Goal: Transaction & Acquisition: Purchase product/service

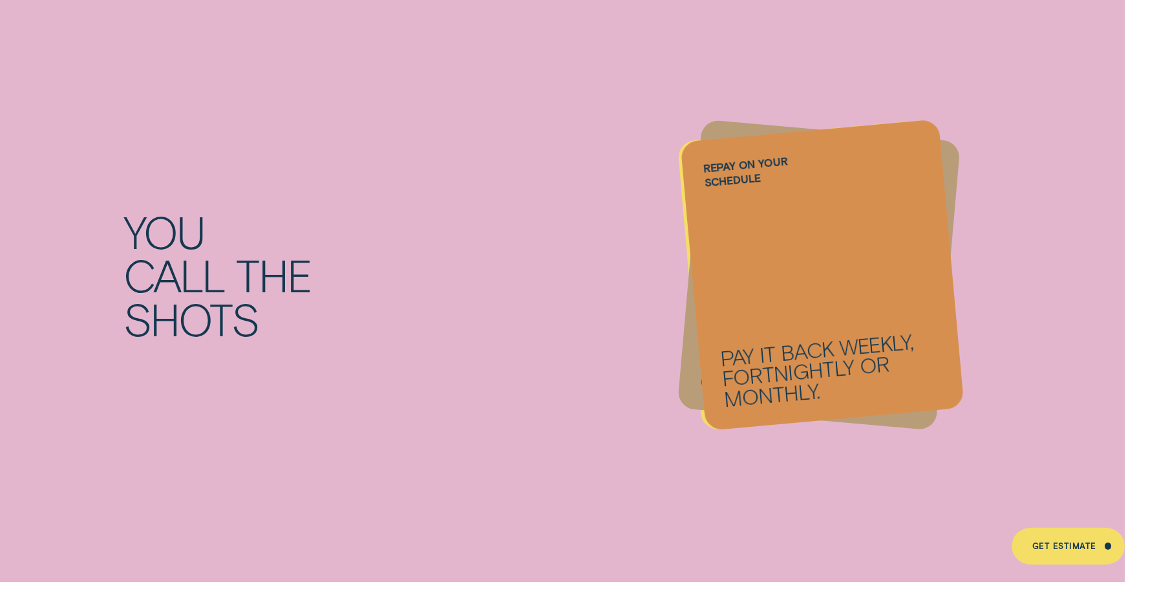
scroll to position [1745, 0]
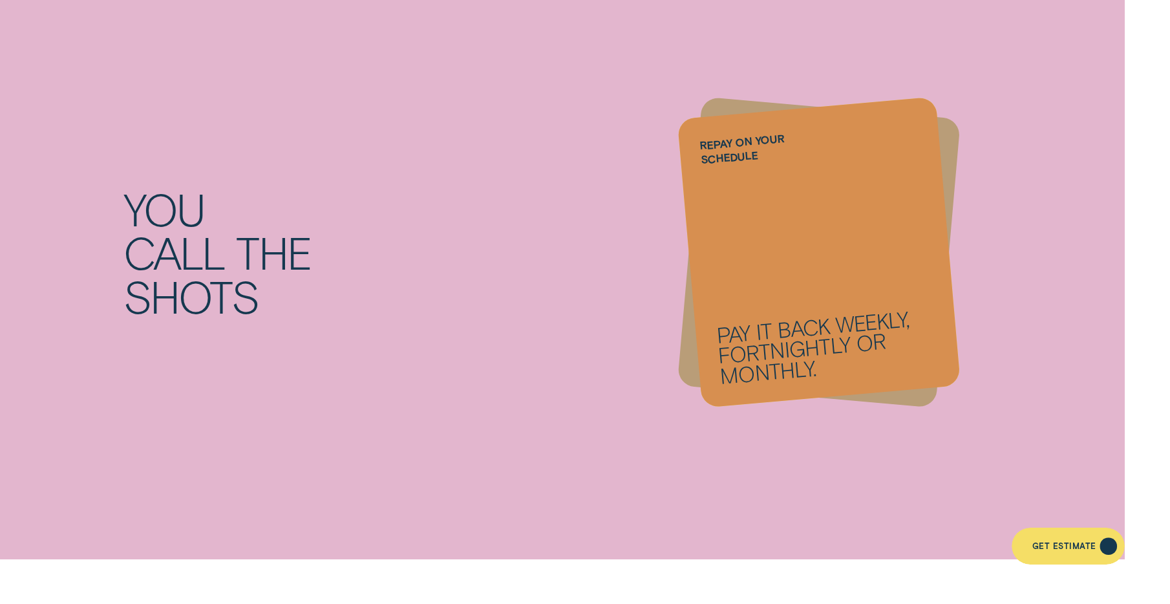
click at [1064, 546] on div "Get Estimate" at bounding box center [1064, 547] width 64 height 7
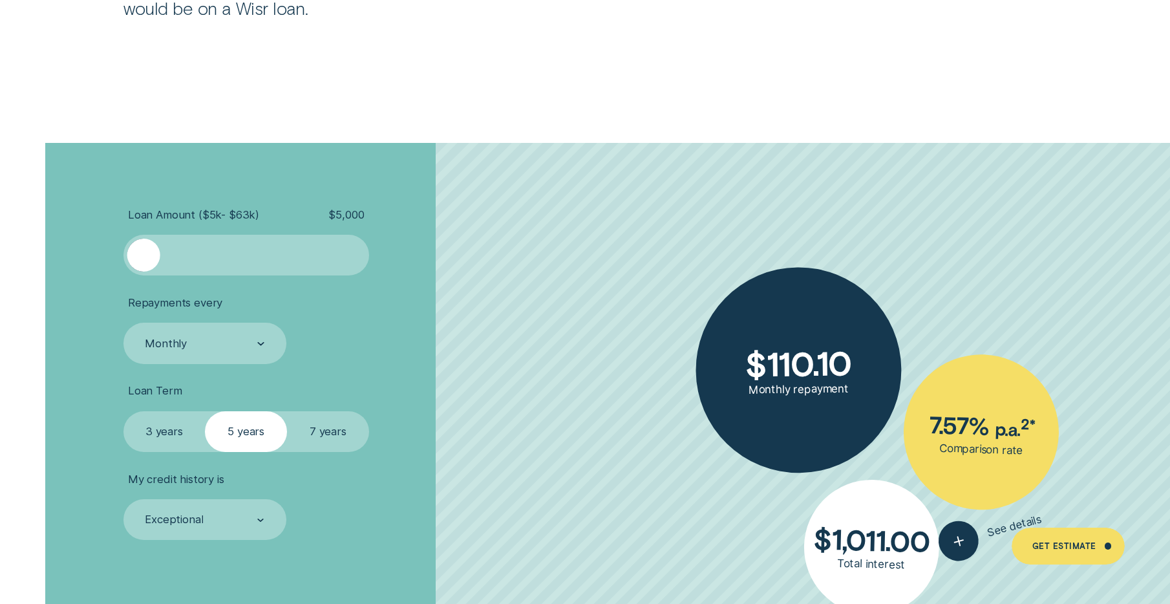
scroll to position [2714, 0]
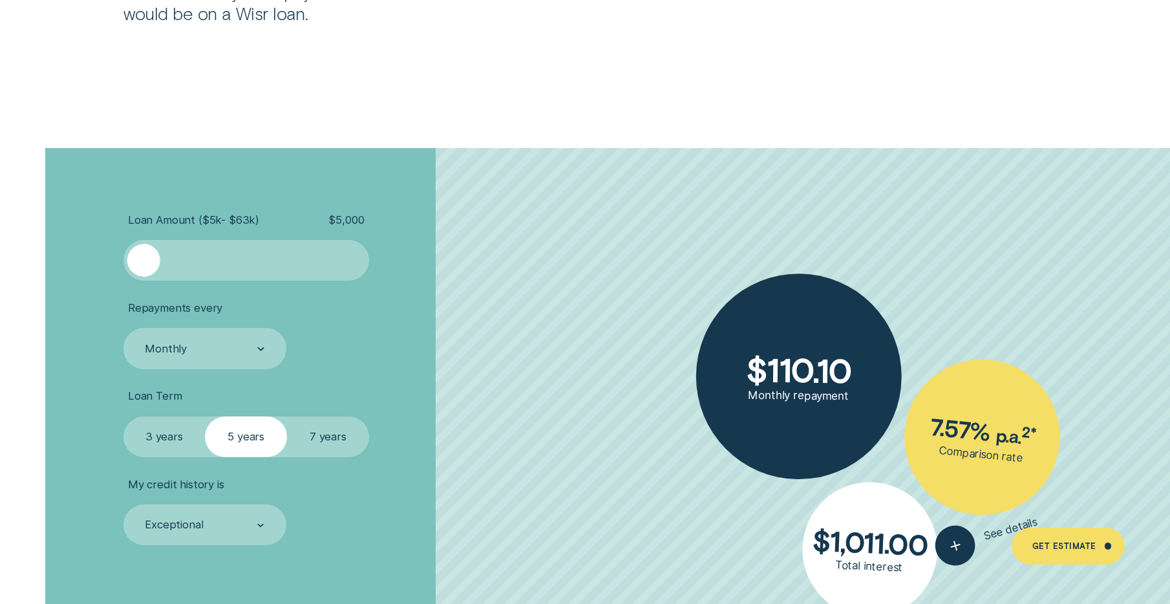
drag, startPoint x: 168, startPoint y: 242, endPoint x: 174, endPoint y: 243, distance: 6.5
click at [174, 243] on div at bounding box center [246, 260] width 246 height 41
click at [173, 274] on div at bounding box center [245, 260] width 205 height 33
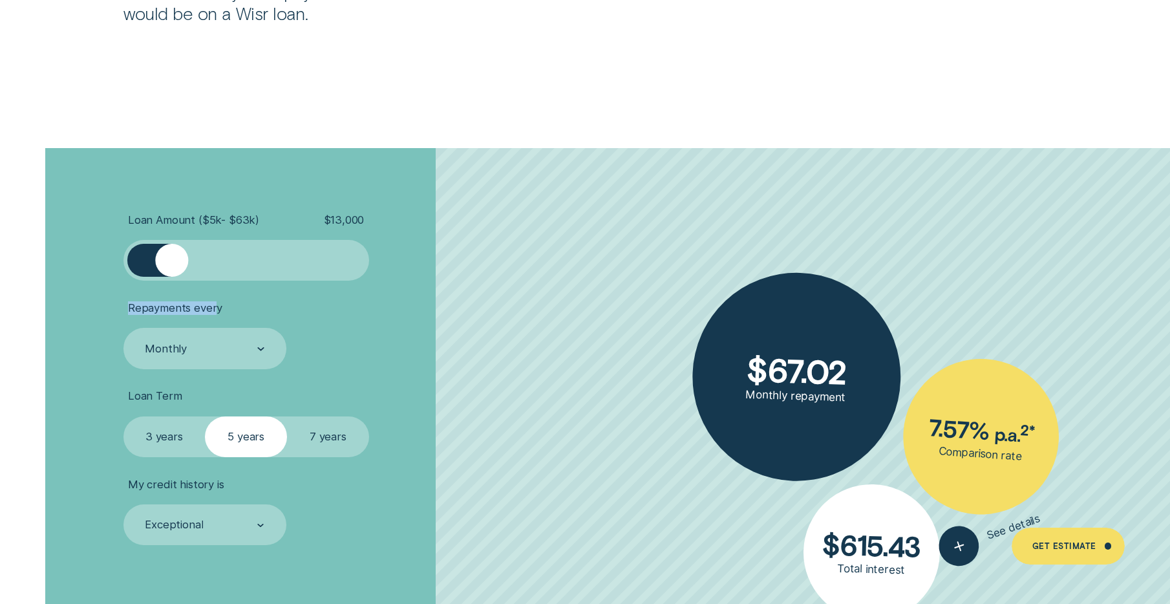
drag, startPoint x: 188, startPoint y: 278, endPoint x: 215, endPoint y: 282, distance: 26.8
click at [215, 282] on ul "Loan Amount ( $5k - $63k ) $ 13,000 Repayments every Monthly Loan Term Select L…" at bounding box center [311, 379] width 377 height 332
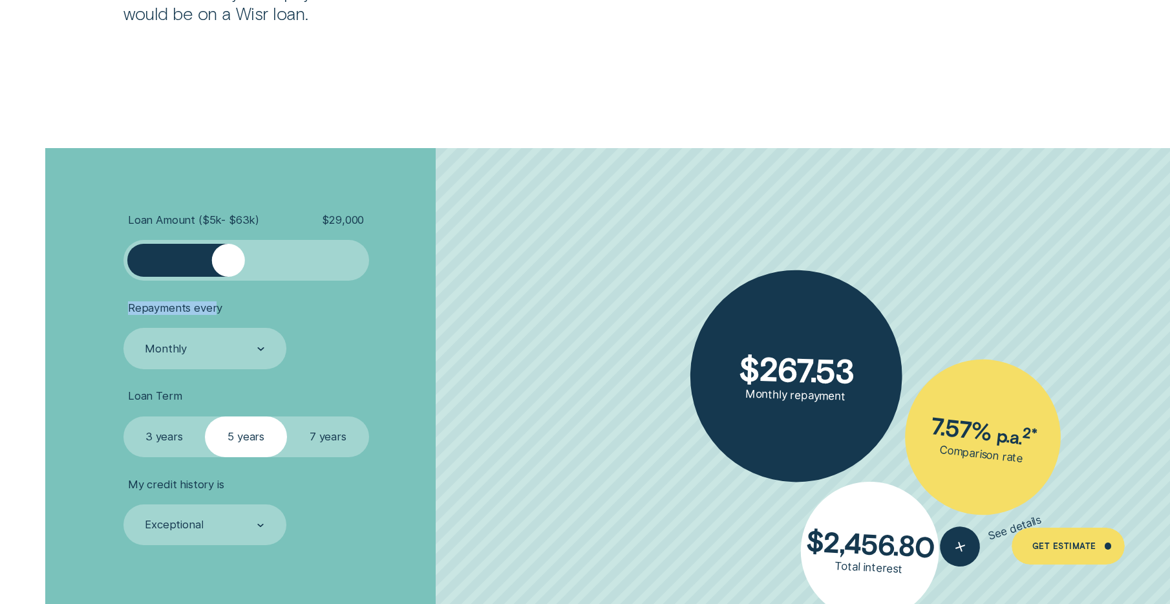
drag, startPoint x: 215, startPoint y: 282, endPoint x: 222, endPoint y: 267, distance: 16.5
click at [228, 268] on div at bounding box center [245, 260] width 205 height 33
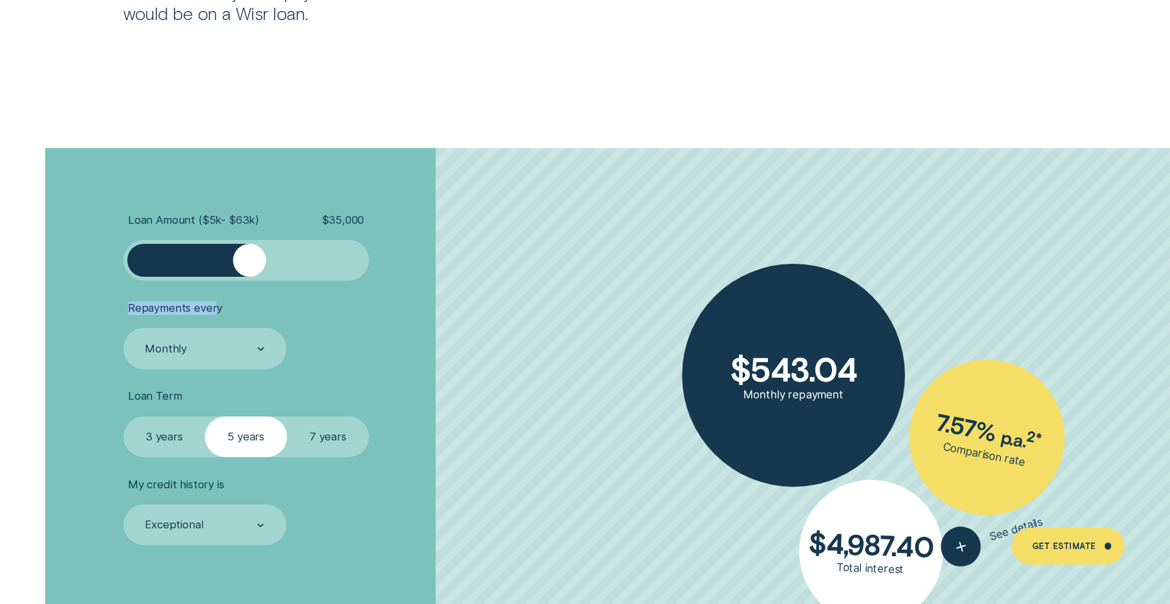
drag, startPoint x: 235, startPoint y: 262, endPoint x: 246, endPoint y: 262, distance: 11.0
click at [249, 263] on div at bounding box center [249, 260] width 33 height 33
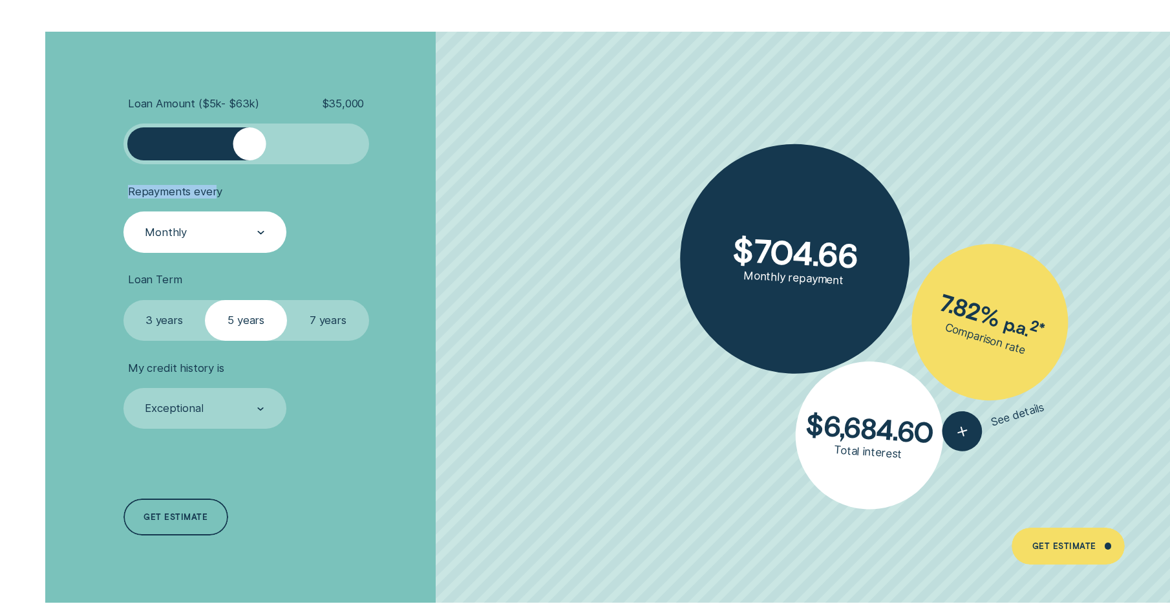
scroll to position [2843, 0]
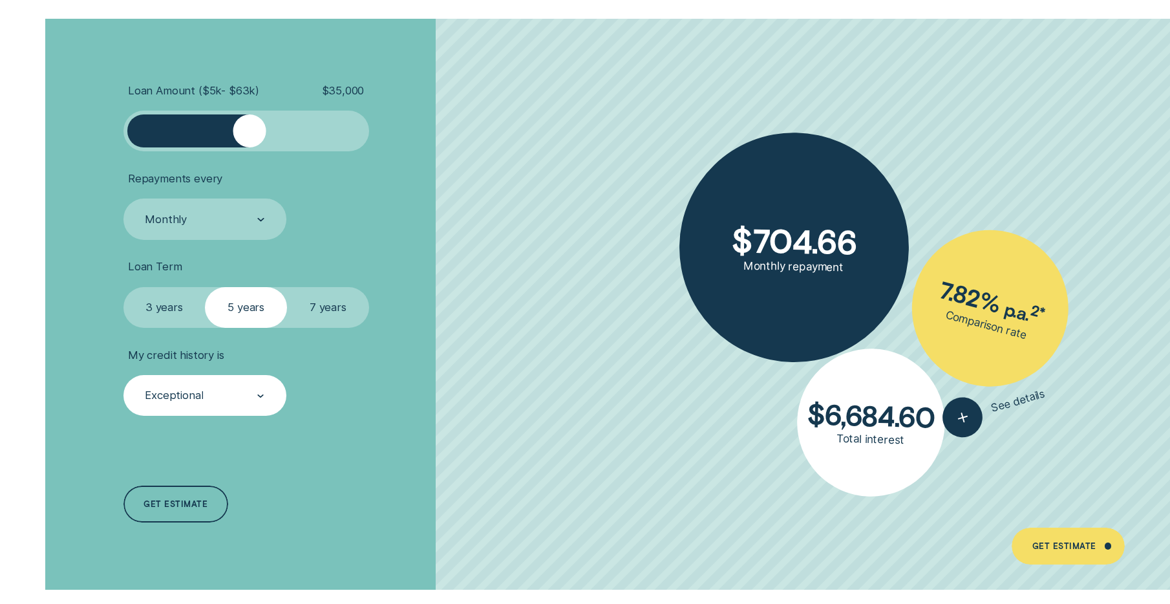
click at [262, 393] on div at bounding box center [261, 395] width 8 height 39
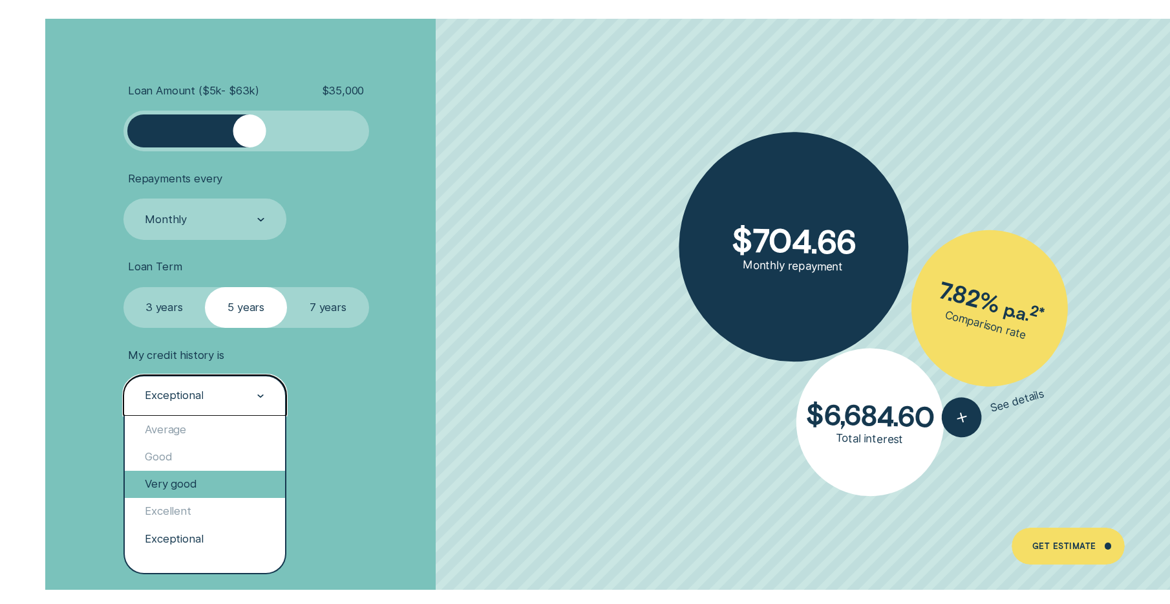
click at [178, 483] on div "Very good" at bounding box center [205, 483] width 160 height 27
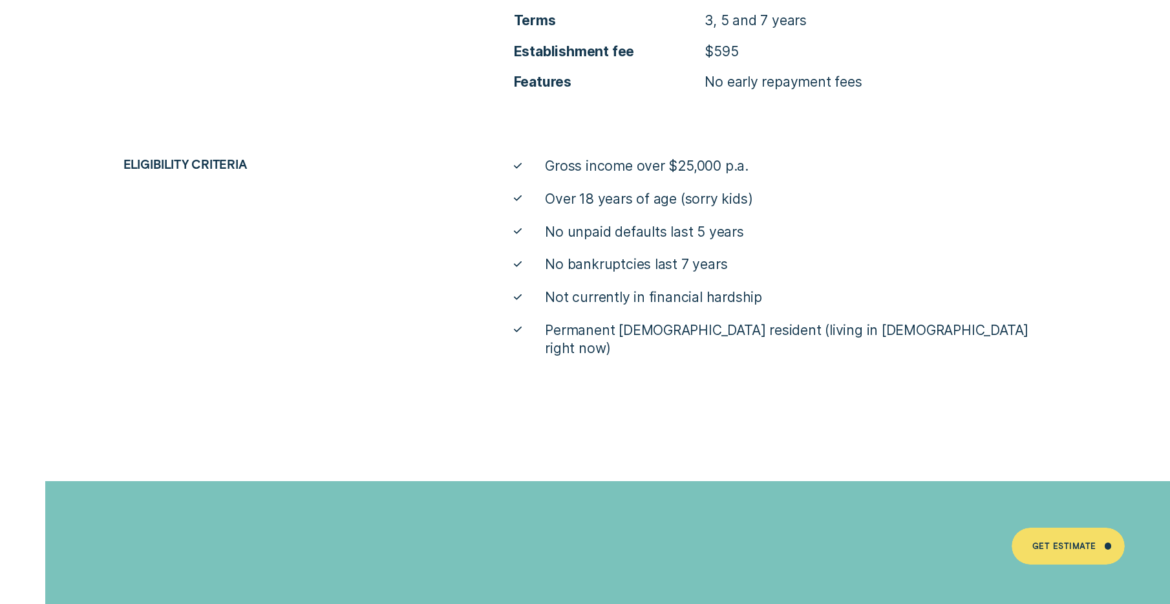
scroll to position [5752, 0]
